Goal: Task Accomplishment & Management: Use online tool/utility

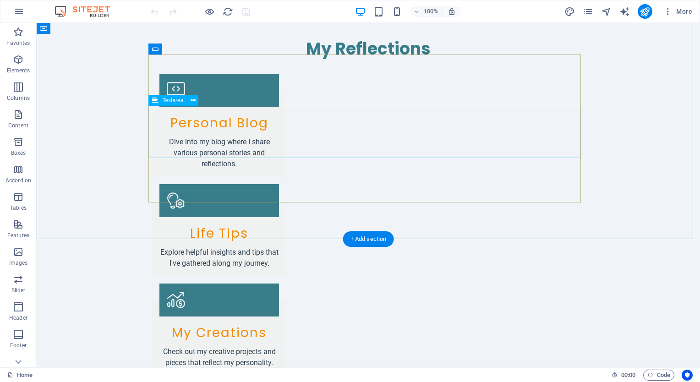
scroll to position [1034, 0]
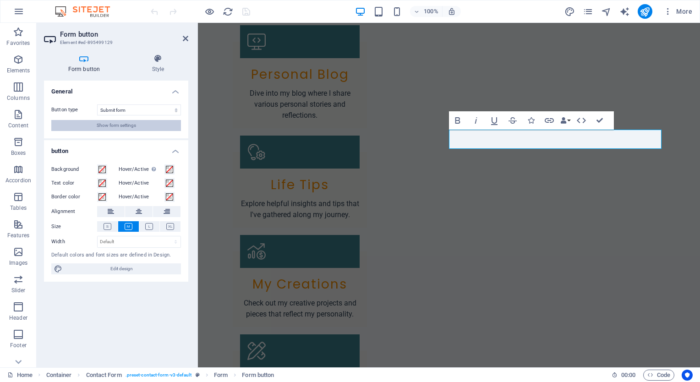
click at [114, 122] on span "Show form settings" at bounding box center [116, 125] width 39 height 11
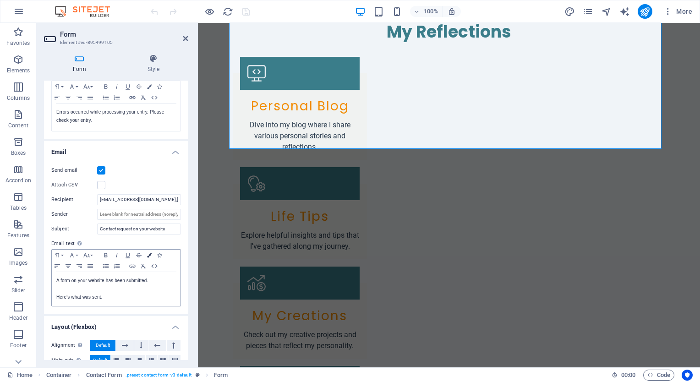
scroll to position [183, 0]
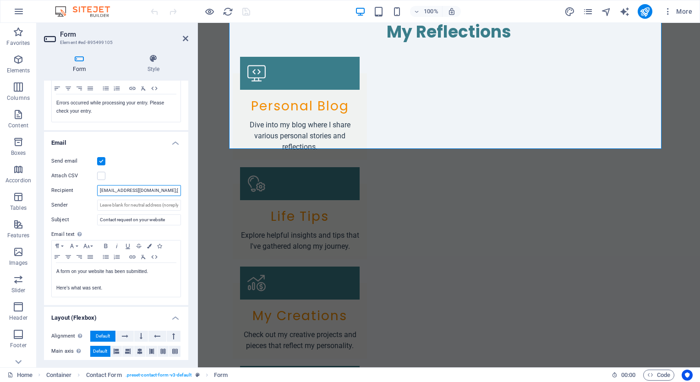
drag, startPoint x: 154, startPoint y: 190, endPoint x: 98, endPoint y: 182, distance: 56.0
click at [98, 182] on div "Send email Attach CSV Recipient graeme@thebooths.name;graemepbooth@gmail.com Se…" at bounding box center [116, 226] width 144 height 157
type input "graemepbooth@gmail.com"
click at [640, 9] on icon "publish" at bounding box center [644, 11] width 11 height 11
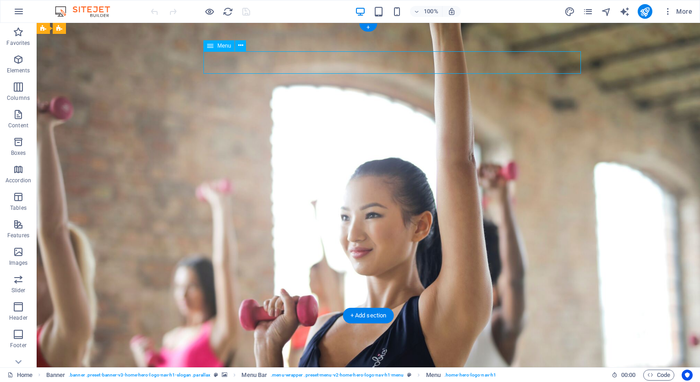
select select
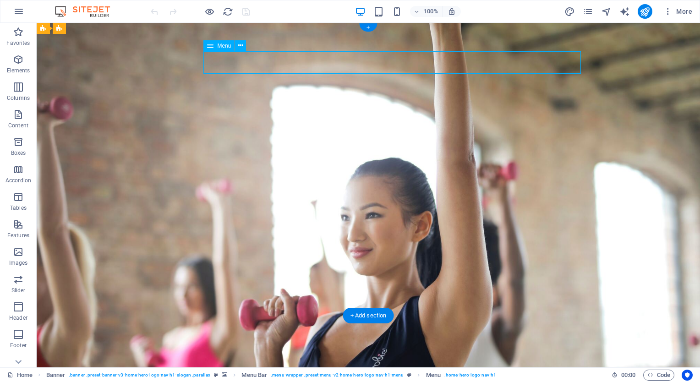
select select
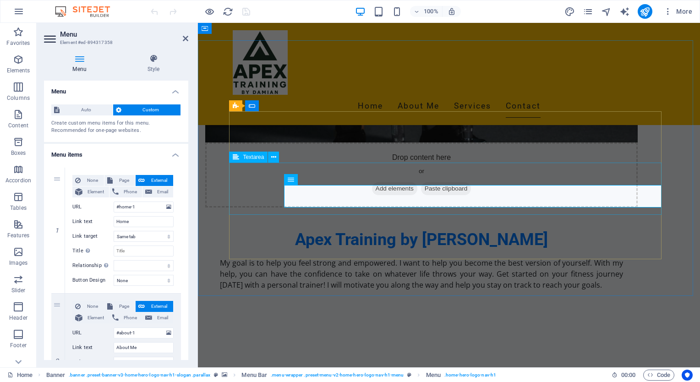
scroll to position [695, 0]
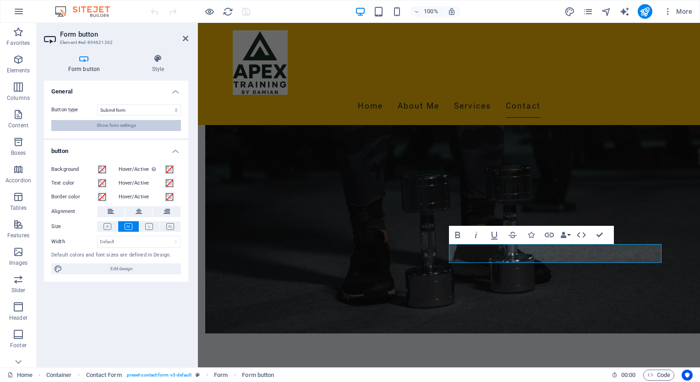
click at [106, 124] on span "Show form settings" at bounding box center [116, 125] width 39 height 11
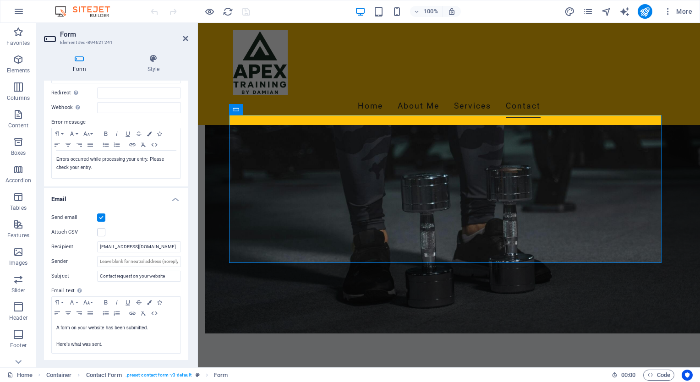
scroll to position [137, 0]
